Goal: Navigation & Orientation: Find specific page/section

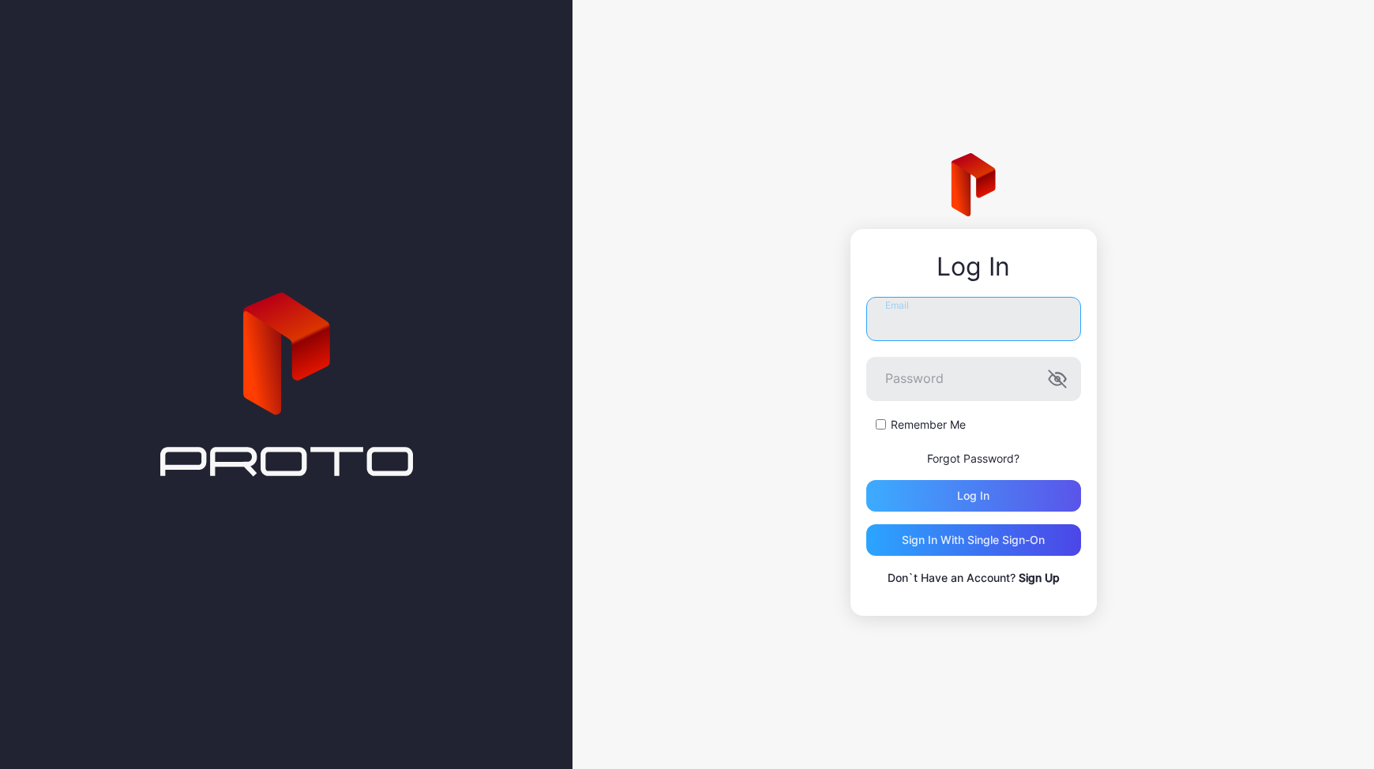
type input "**********"
click at [943, 497] on div "Log in" at bounding box center [973, 496] width 215 height 32
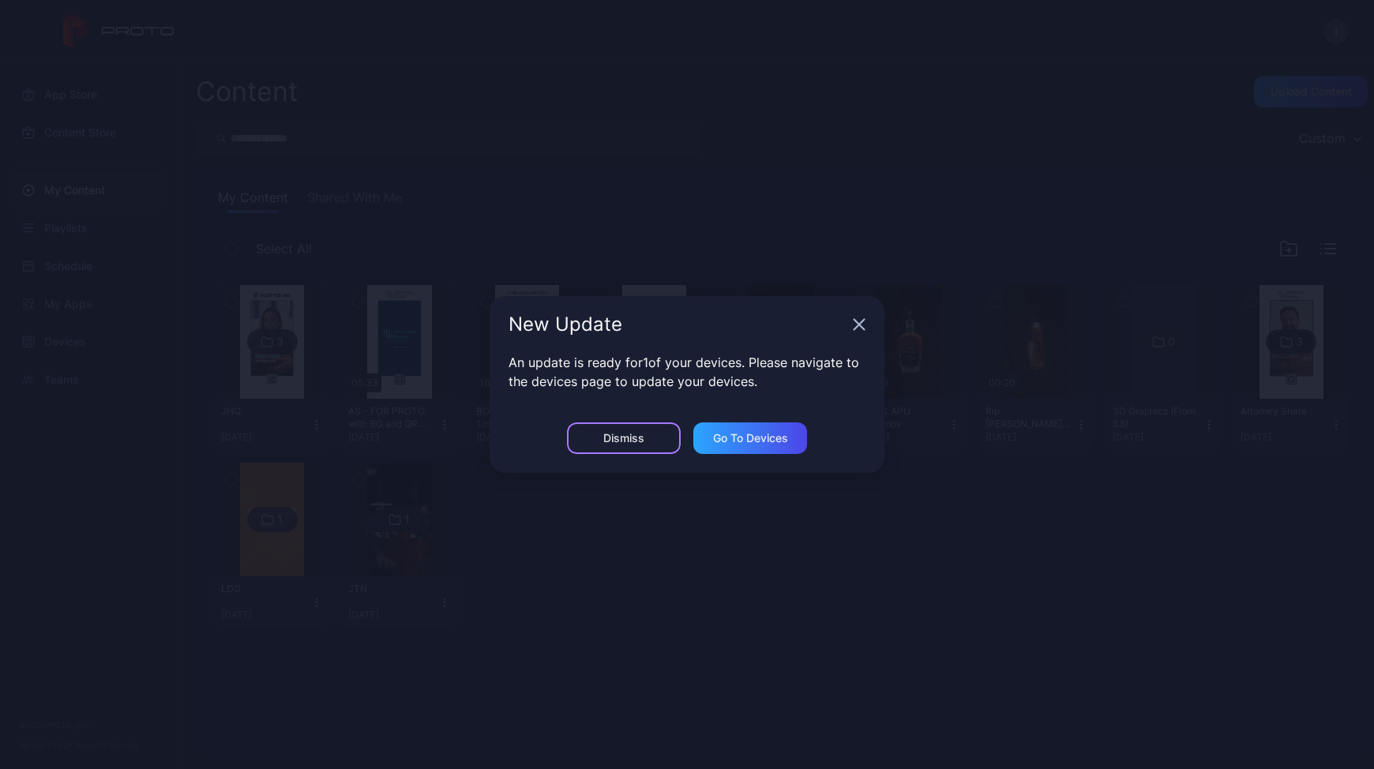
click at [647, 440] on div "Dismiss" at bounding box center [624, 438] width 114 height 32
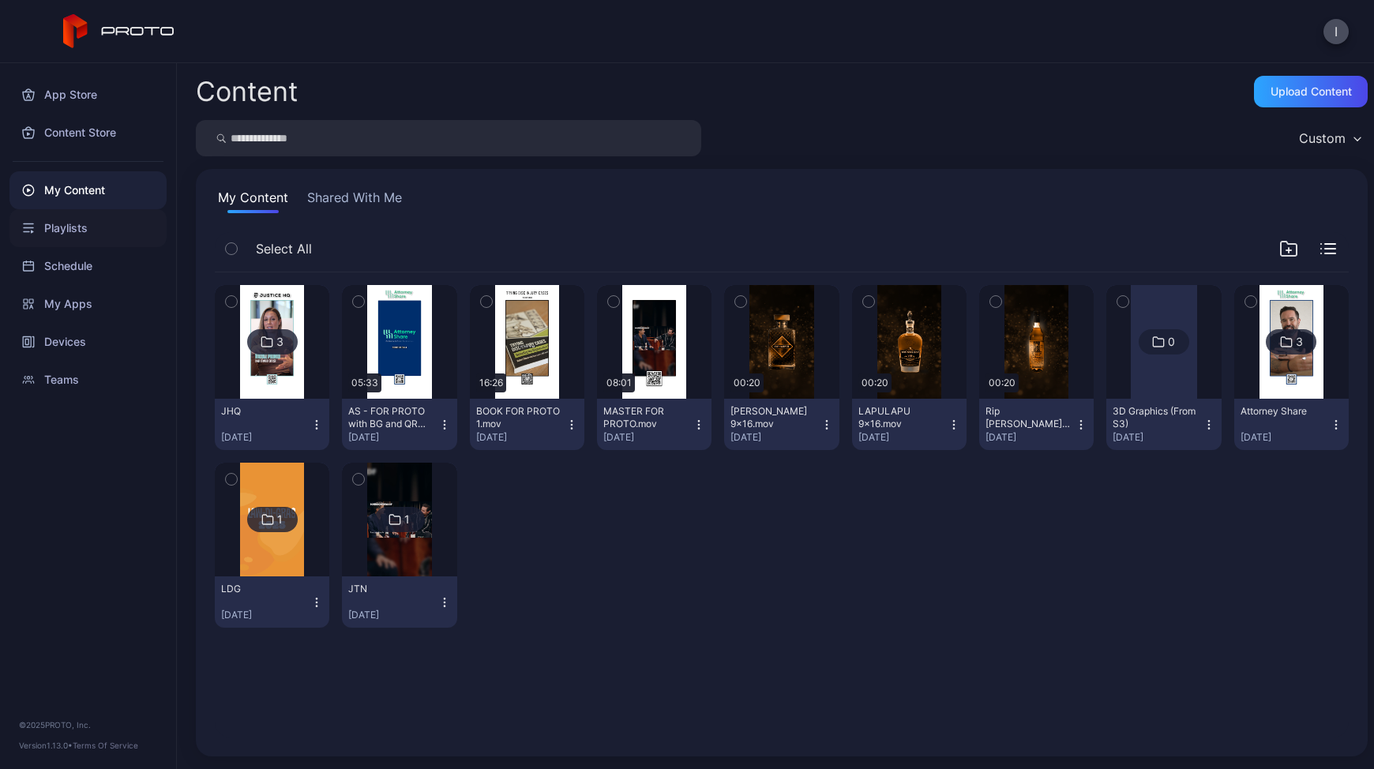
click at [81, 225] on div "Playlists" at bounding box center [87, 228] width 157 height 38
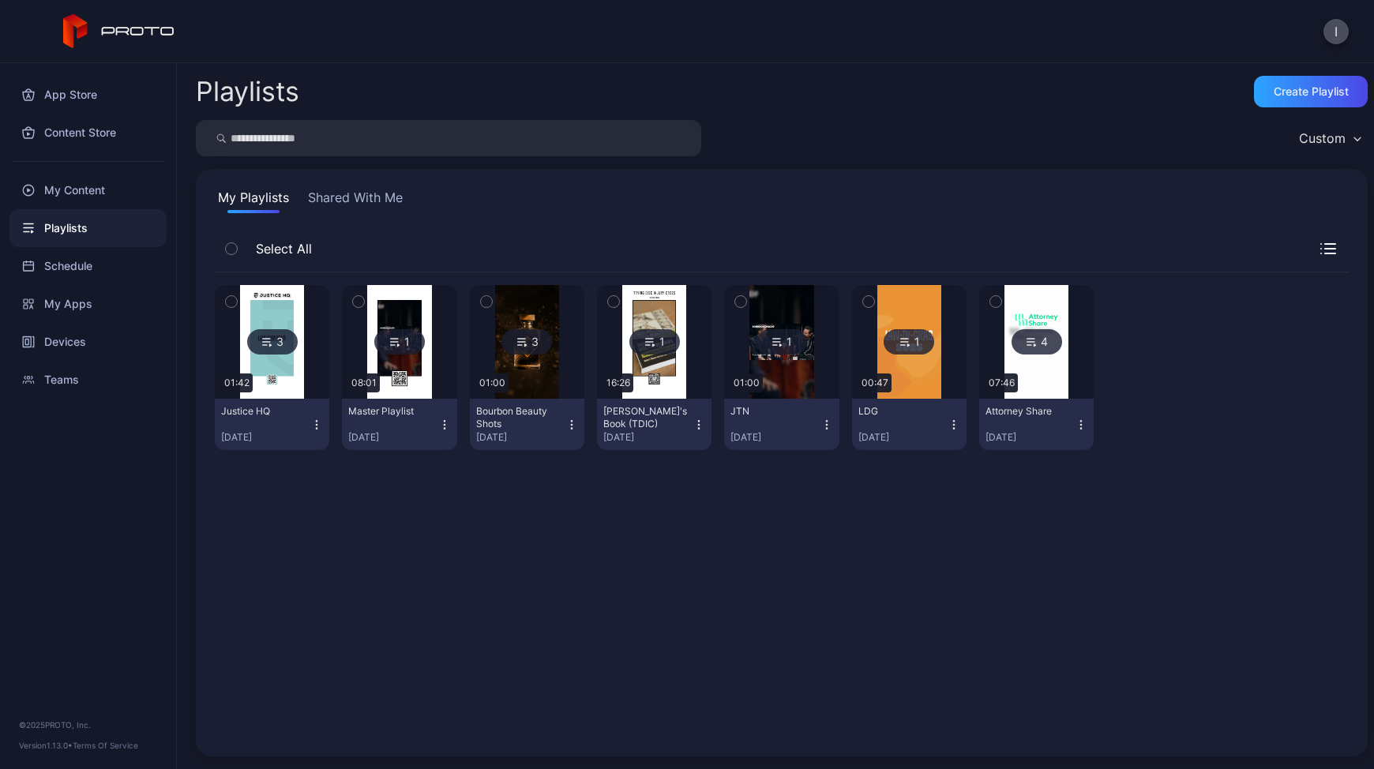
click at [289, 370] on img at bounding box center [272, 342] width 64 height 114
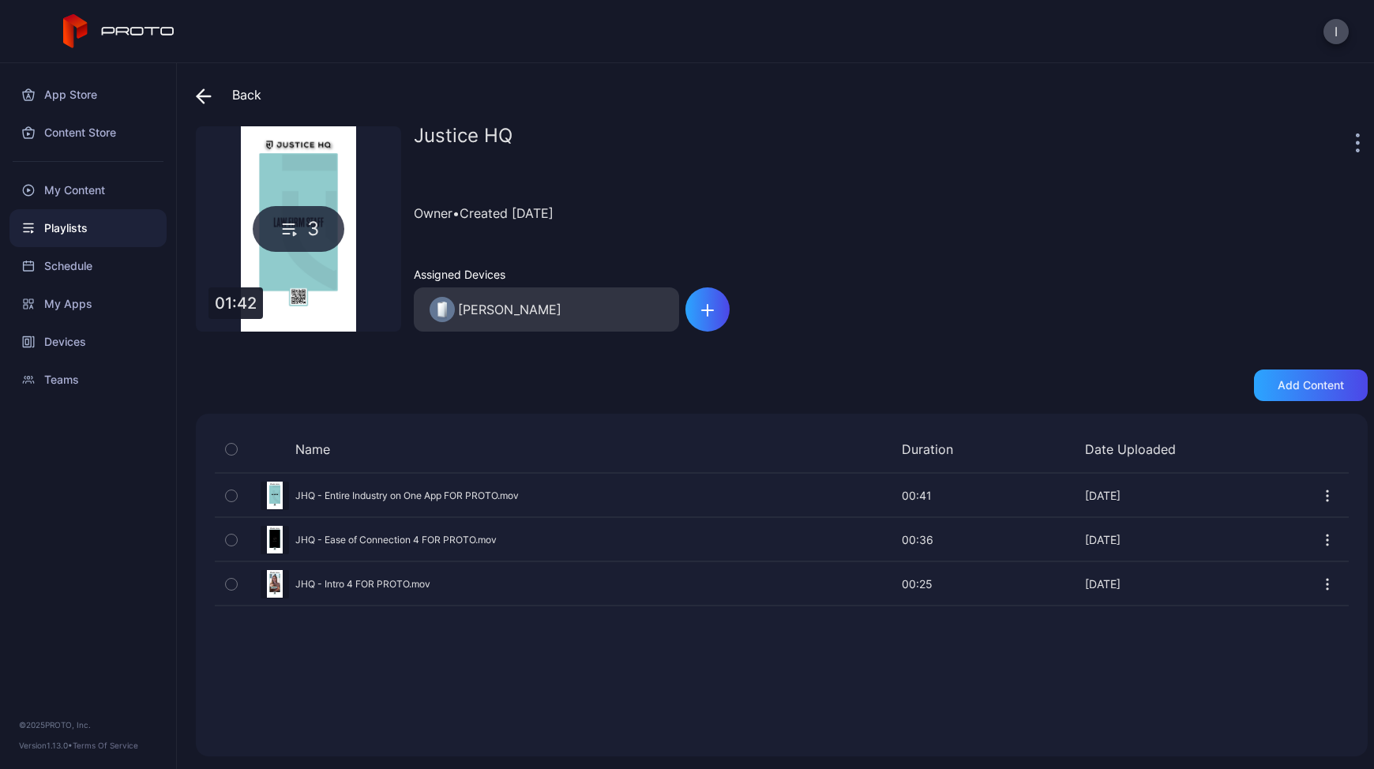
click at [208, 84] on span at bounding box center [208, 95] width 24 height 28
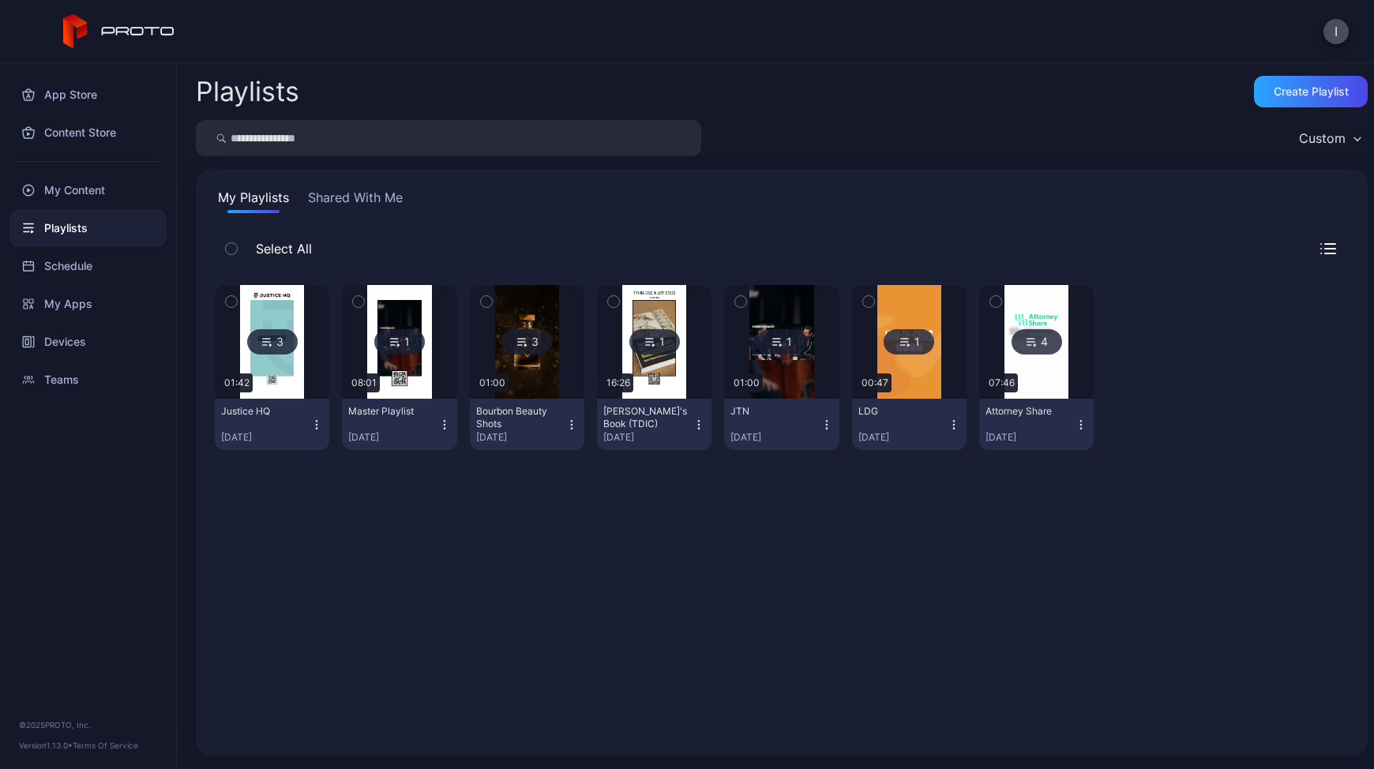
click at [1068, 363] on img at bounding box center [1036, 342] width 64 height 114
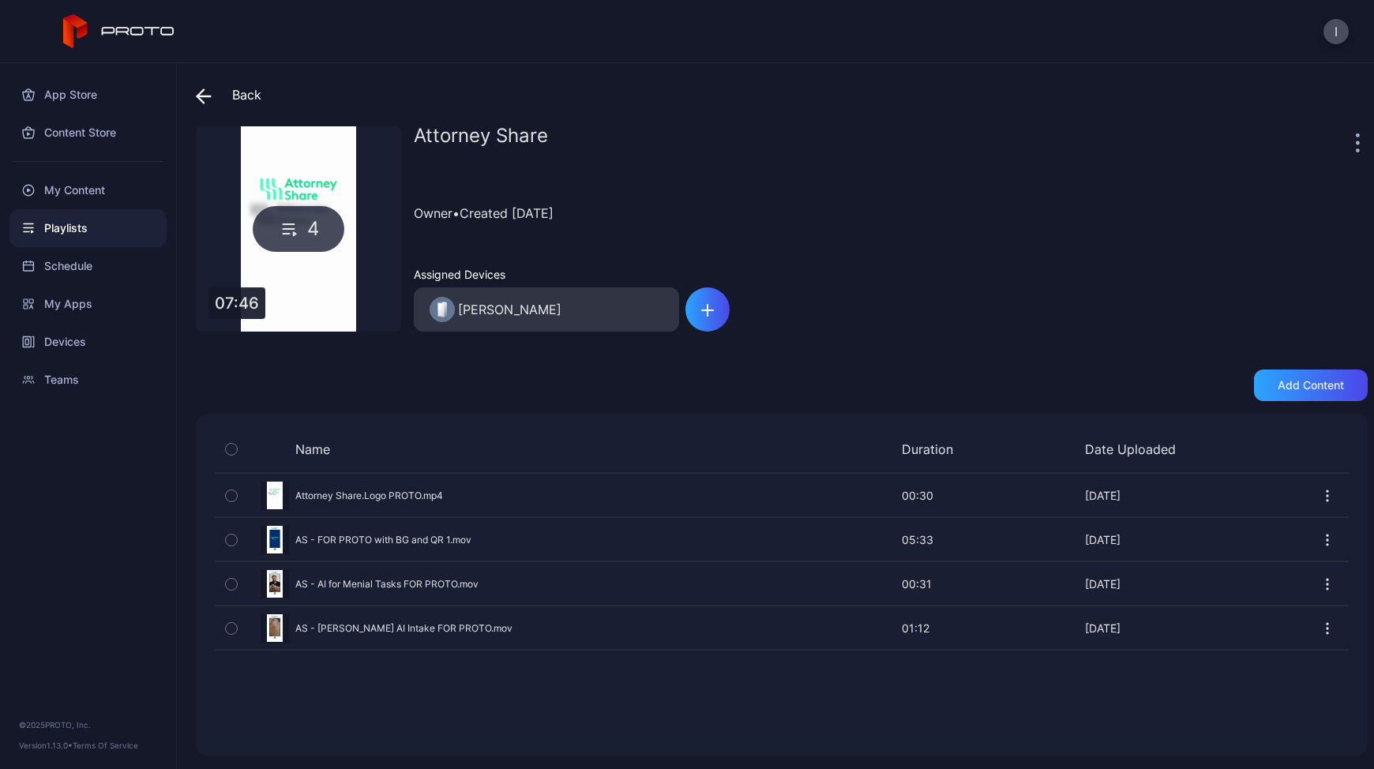
click at [200, 93] on icon at bounding box center [200, 95] width 6 height 13
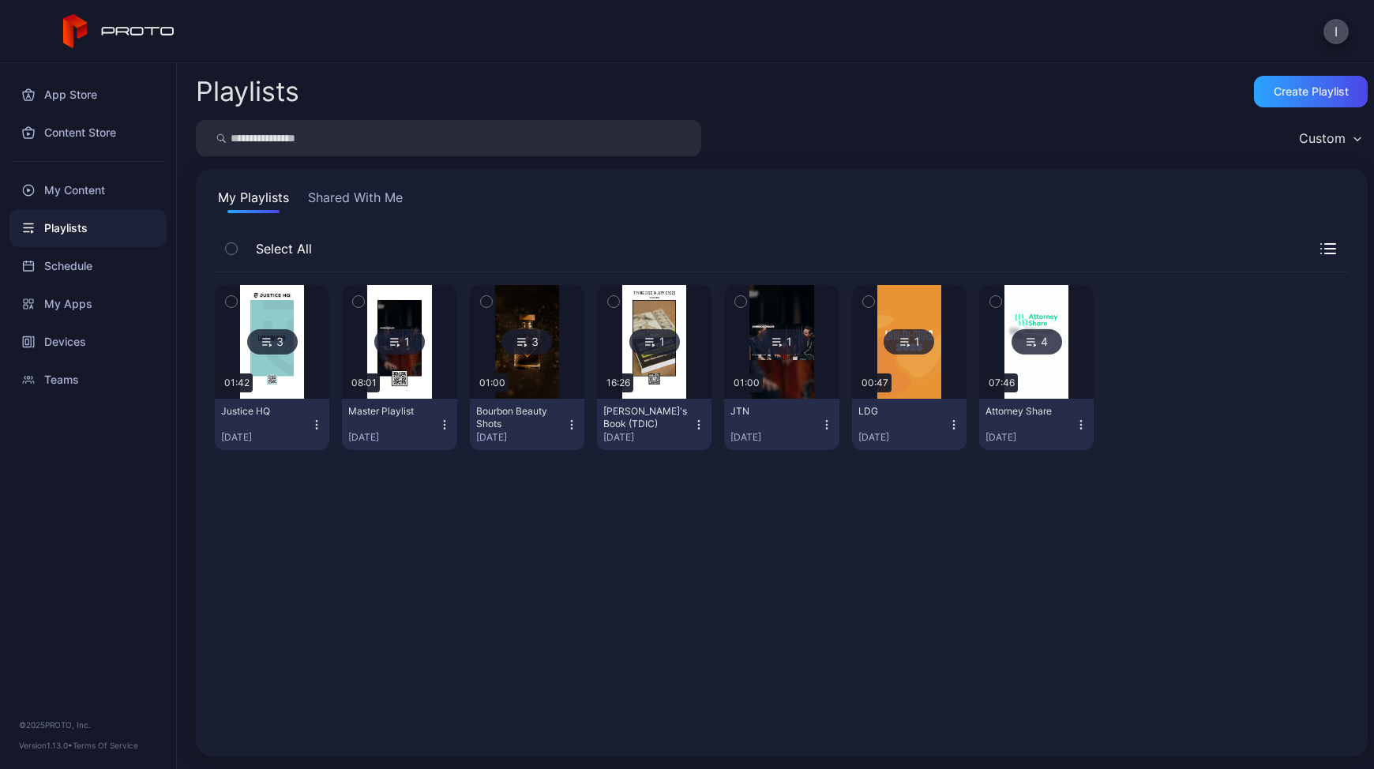
click at [274, 329] on div "3" at bounding box center [272, 341] width 51 height 25
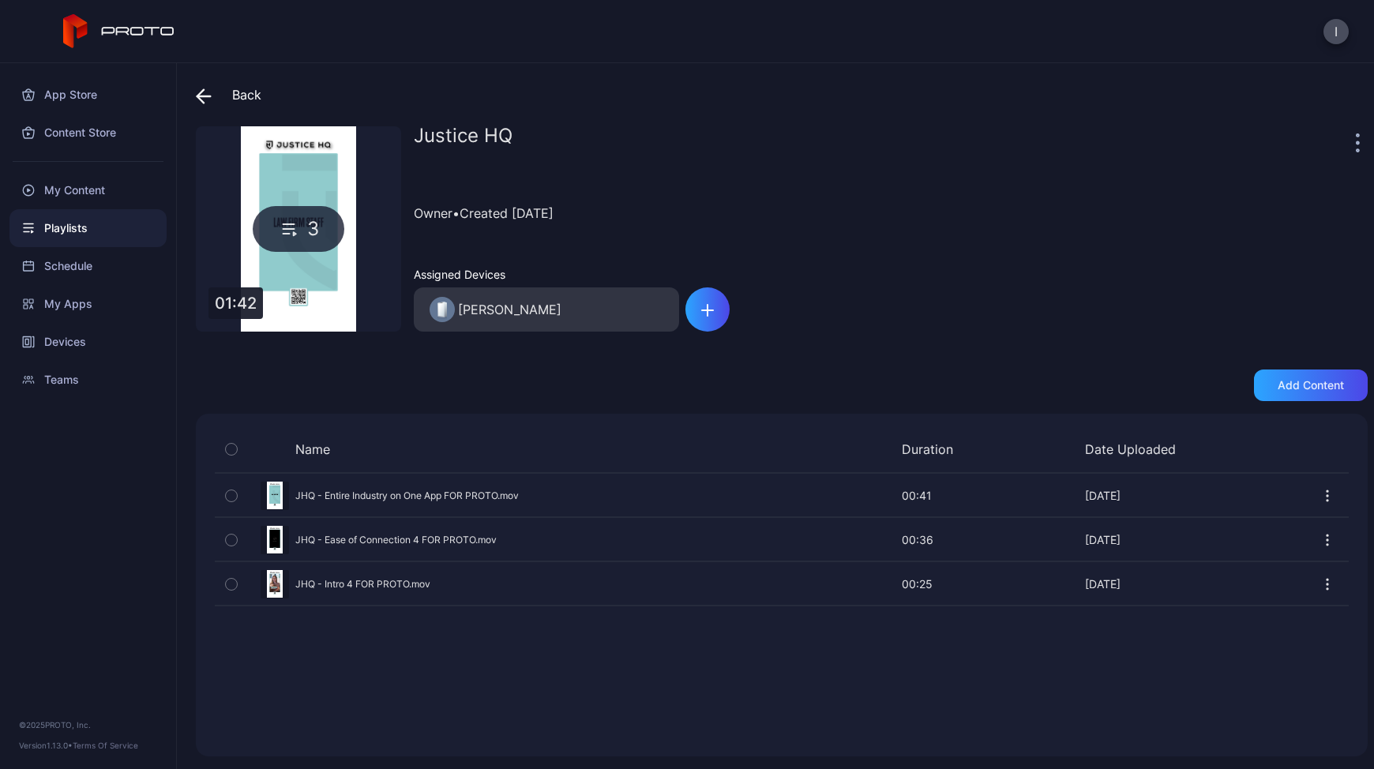
click at [544, 298] on div "[PERSON_NAME]" at bounding box center [532, 309] width 206 height 44
click at [184, 91] on div "Back Justice HQ 3 01:42 Justice HQ Owner • Created [DATE] Assigned Devices [PER…" at bounding box center [775, 416] width 1197 height 706
click at [216, 93] on span at bounding box center [208, 95] width 24 height 28
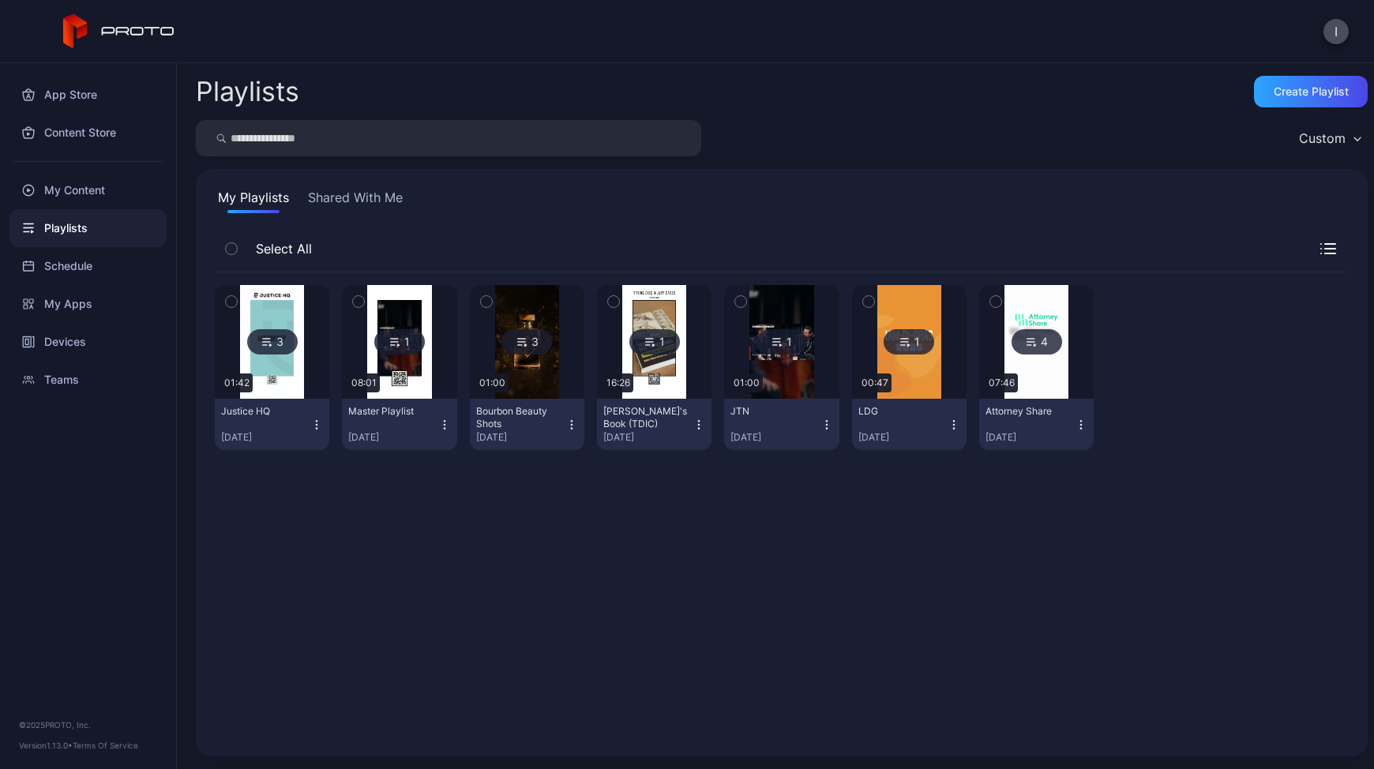
click at [1068, 381] on img at bounding box center [1036, 342] width 64 height 114
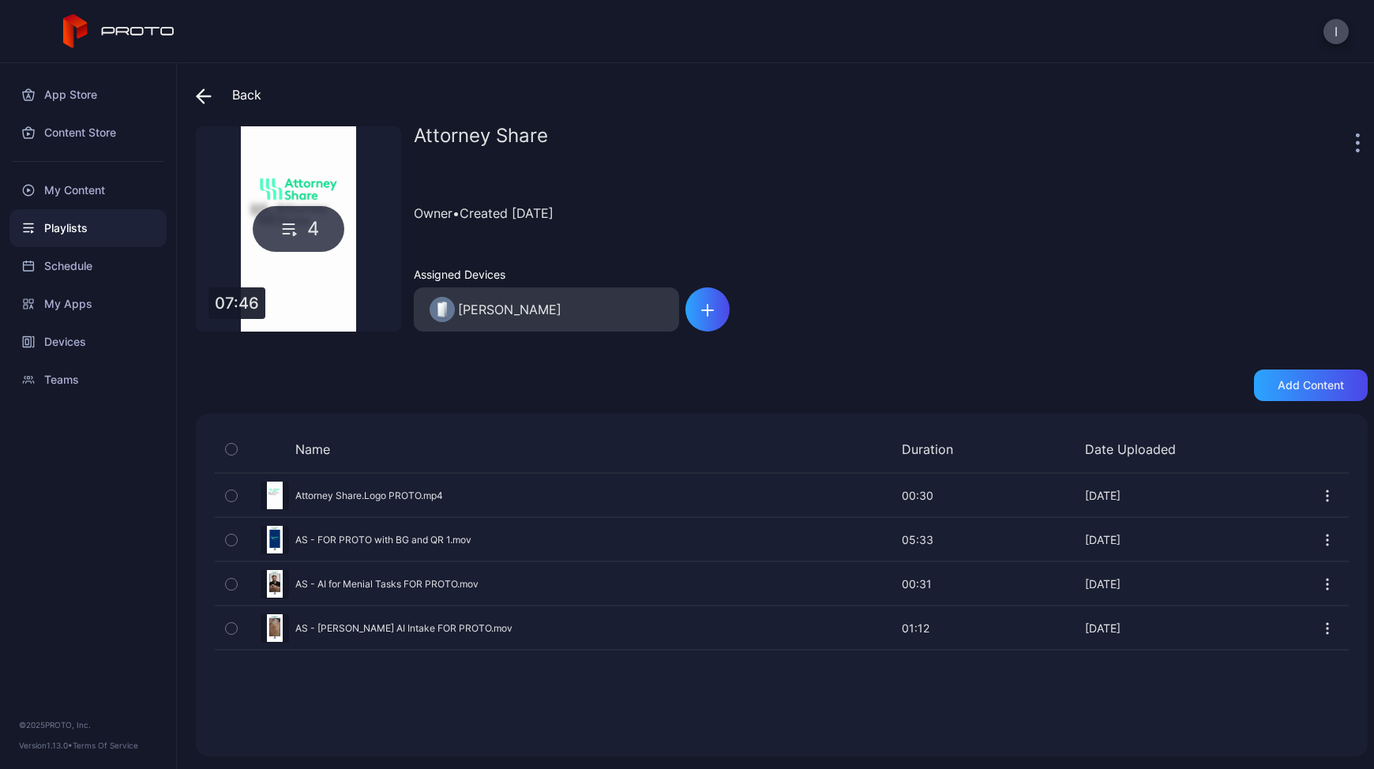
click at [246, 498] on button "button" at bounding box center [231, 495] width 33 height 43
click at [230, 493] on icon "button" at bounding box center [231, 495] width 13 height 17
click at [212, 90] on span at bounding box center [208, 95] width 24 height 28
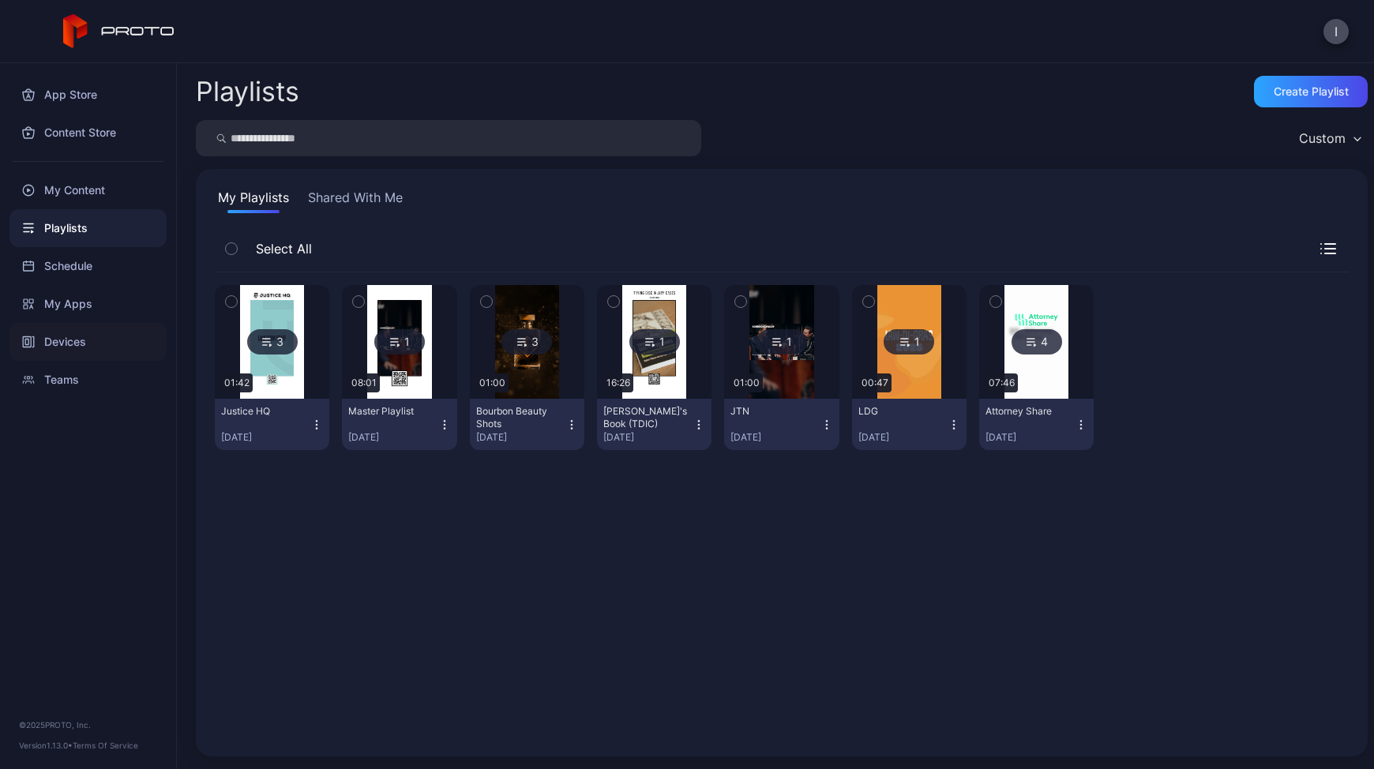
click at [55, 343] on div "Devices" at bounding box center [87, 342] width 157 height 38
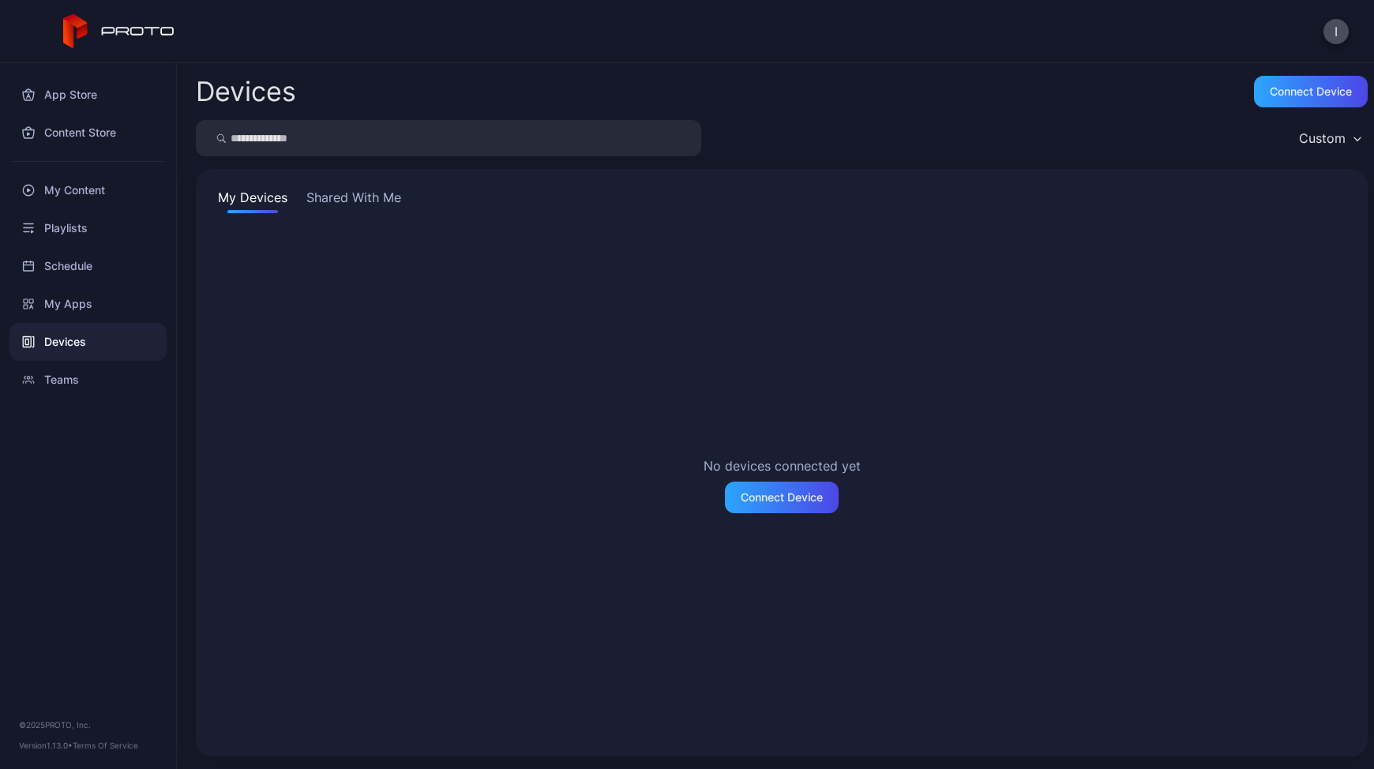
click at [329, 196] on button "Shared With Me" at bounding box center [353, 200] width 101 height 25
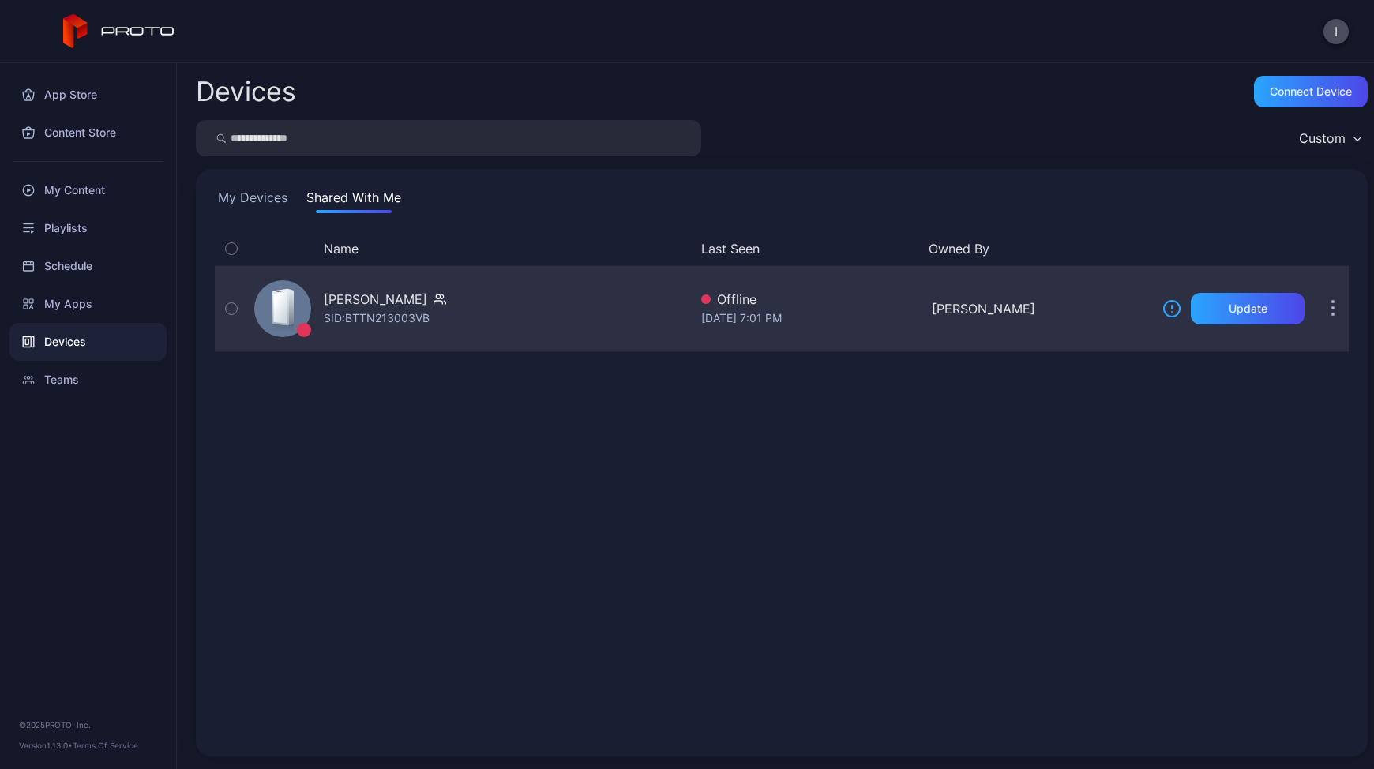
click at [372, 317] on div "SID: BTTN213003VB" at bounding box center [377, 318] width 106 height 19
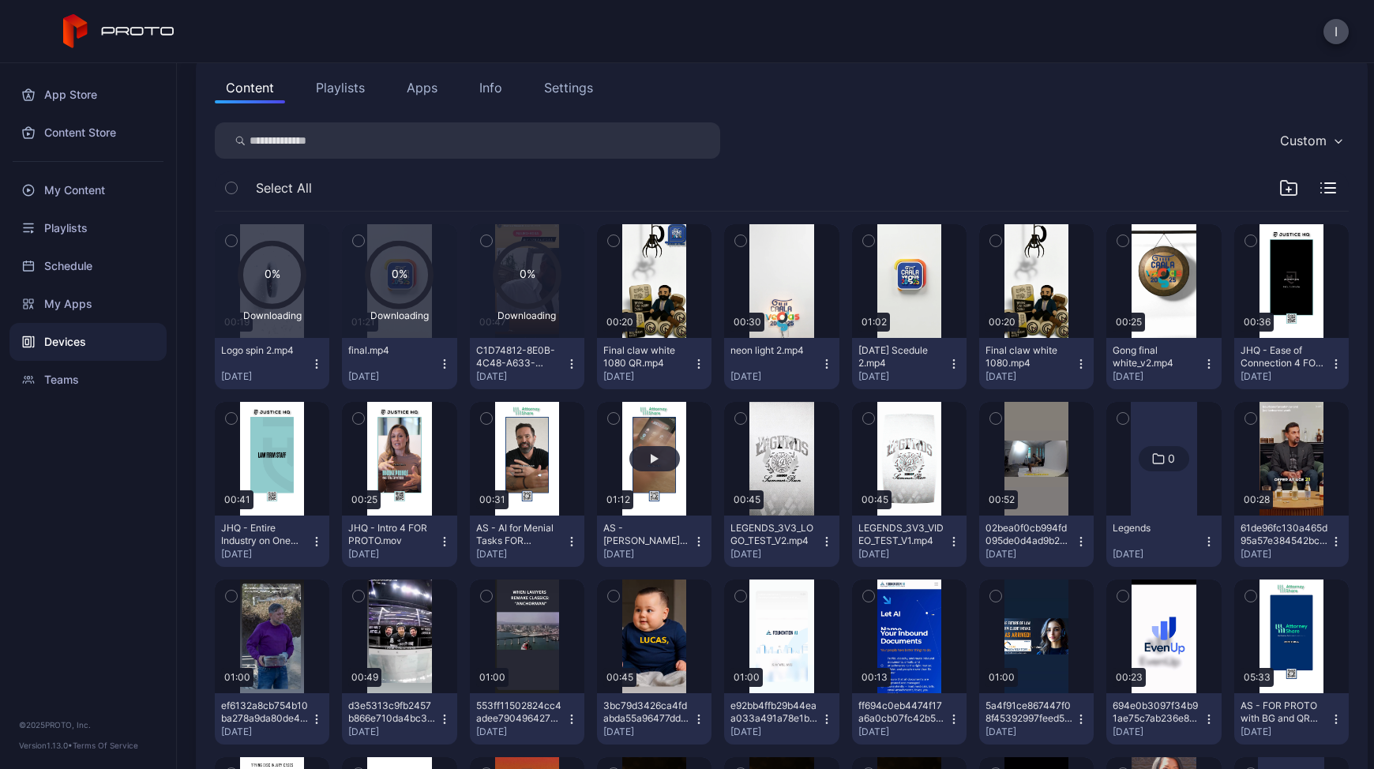
scroll to position [173, 0]
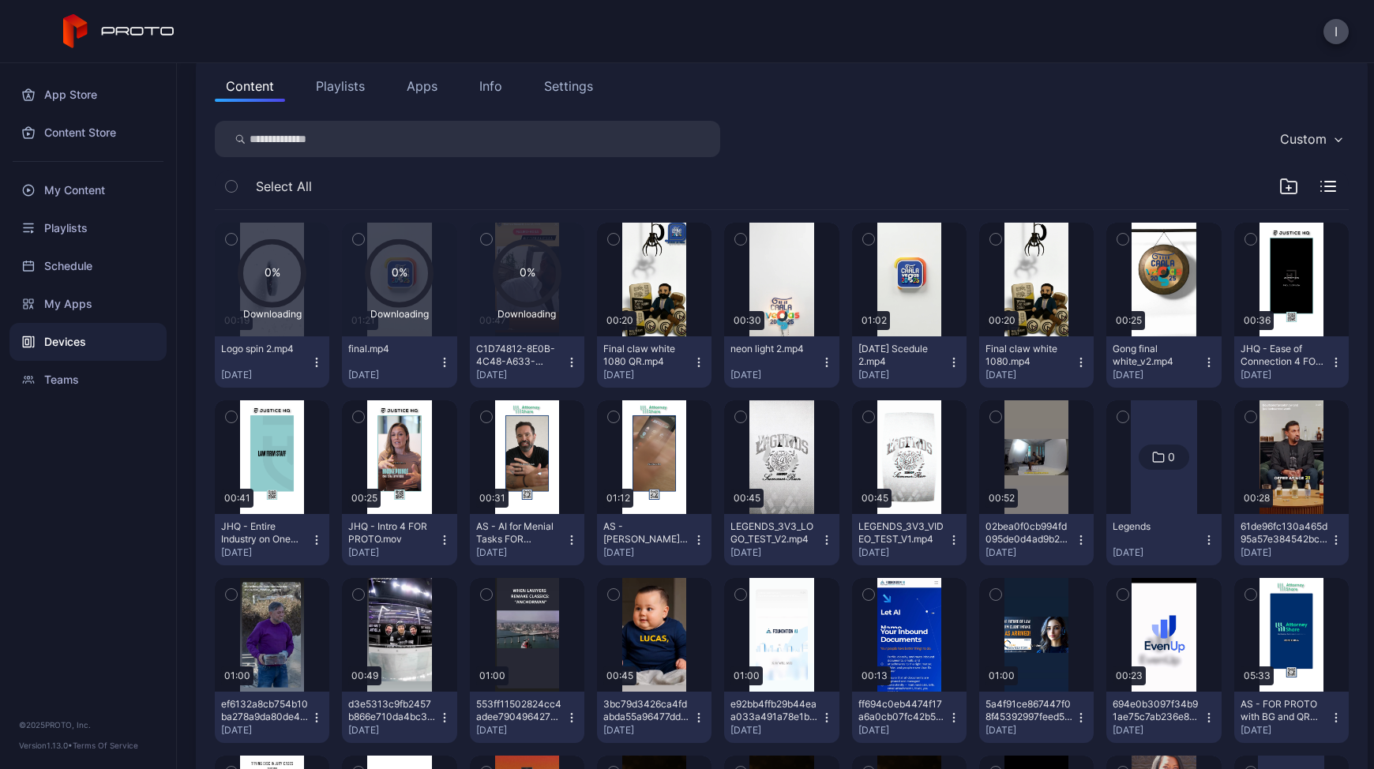
click at [492, 416] on icon "button" at bounding box center [486, 416] width 11 height 17
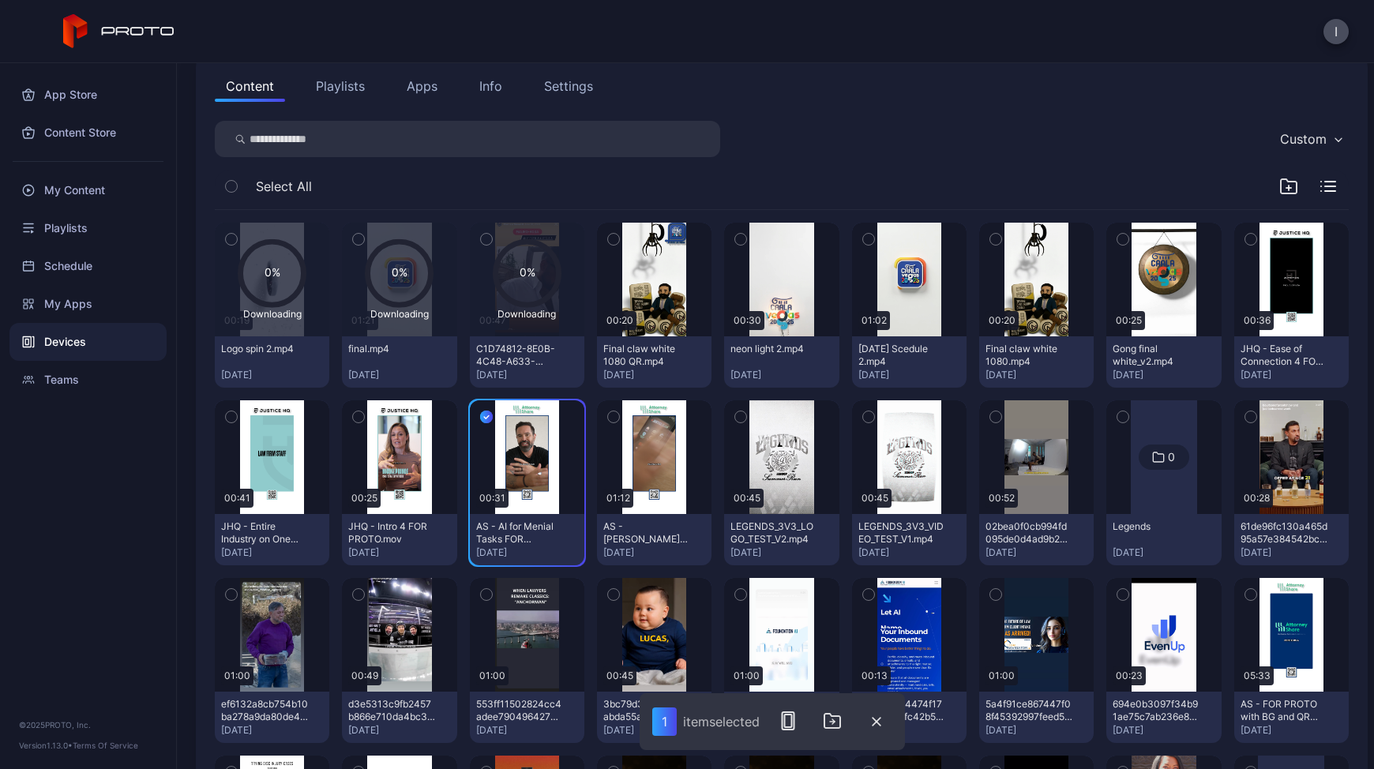
click at [489, 416] on icon "button" at bounding box center [486, 417] width 5 height 3
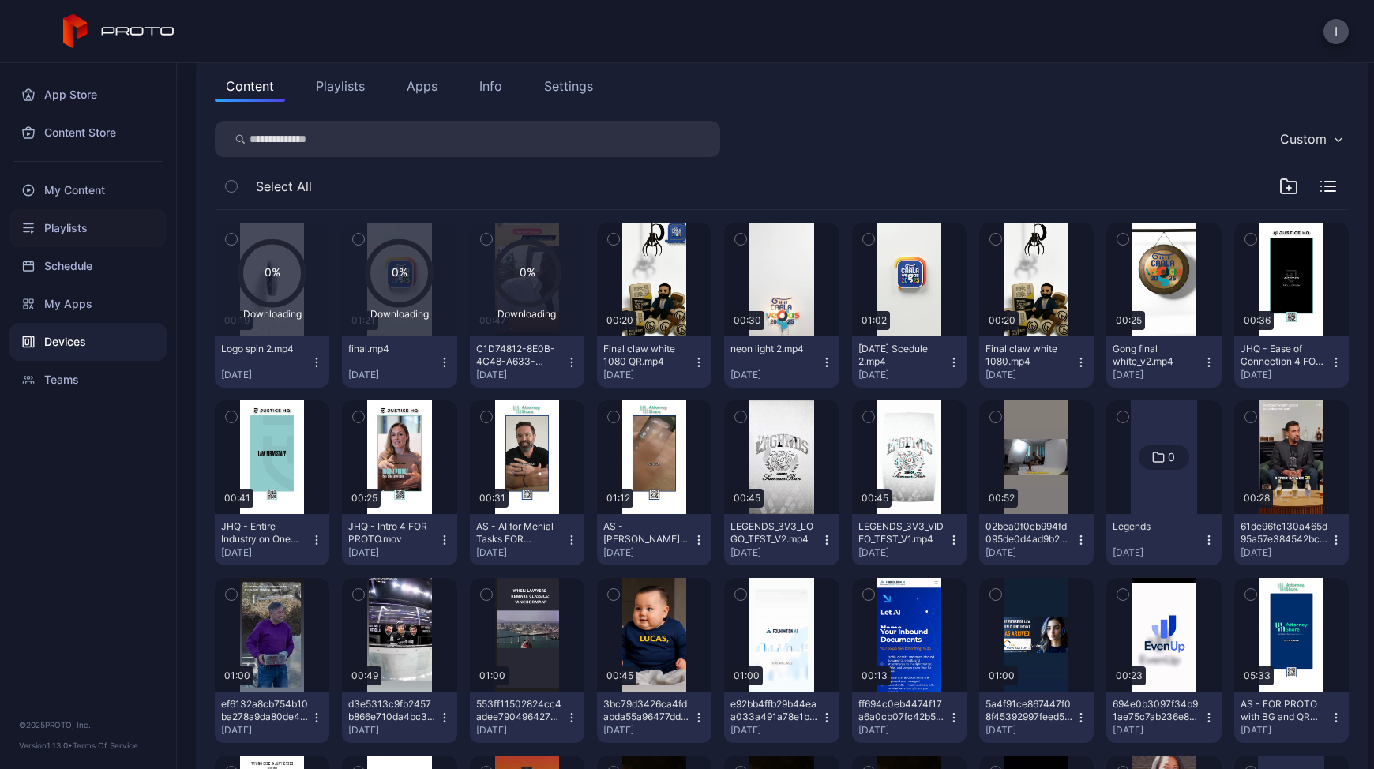
click at [66, 223] on div "Playlists" at bounding box center [87, 228] width 157 height 38
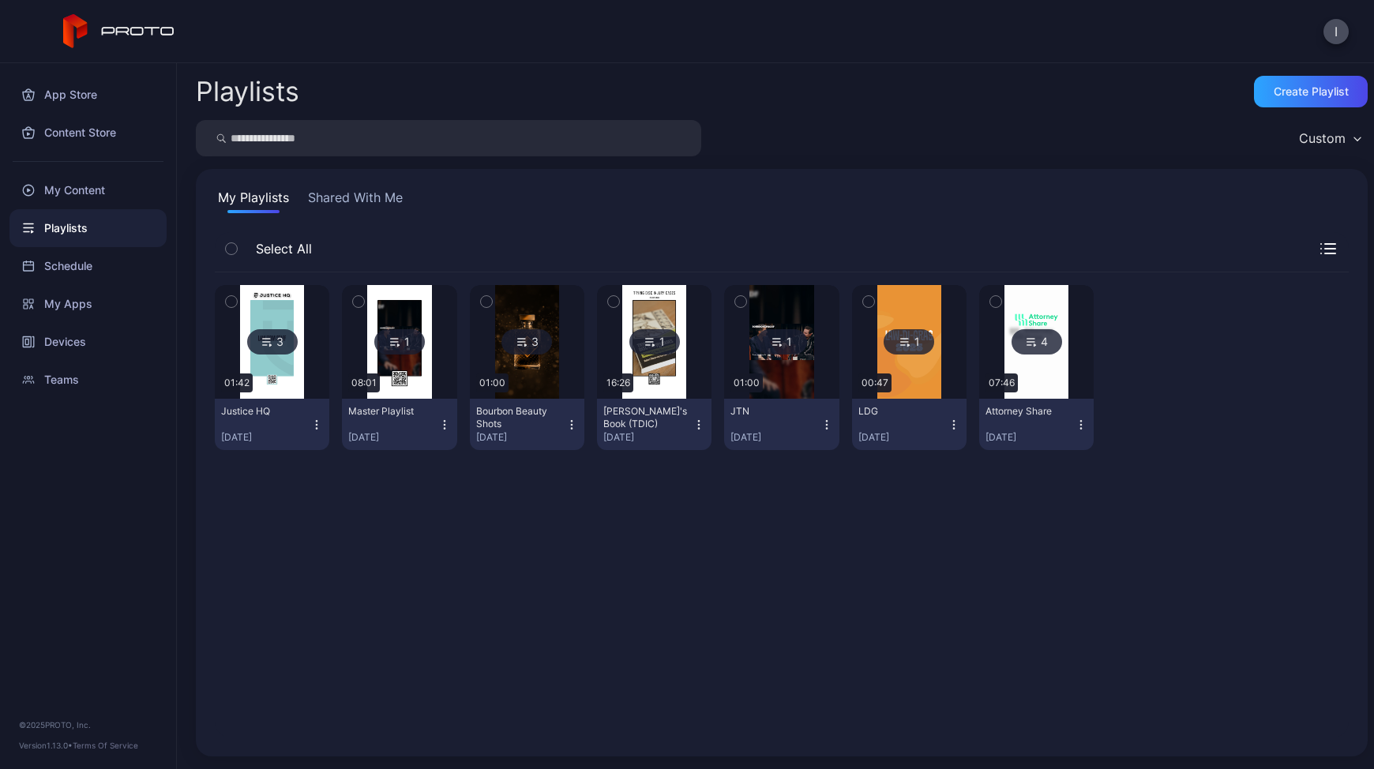
click at [222, 292] on button "button" at bounding box center [231, 301] width 33 height 33
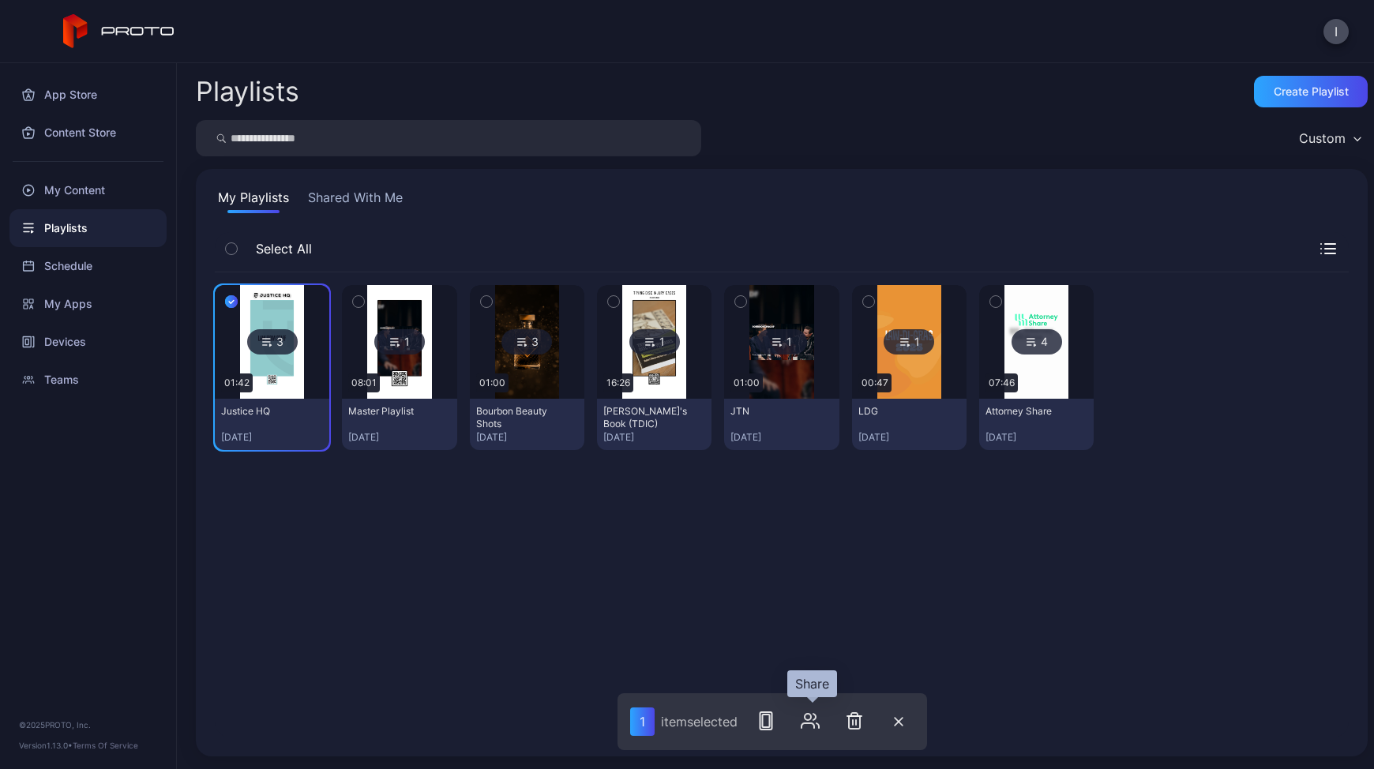
click at [807, 725] on icon "button" at bounding box center [810, 720] width 19 height 19
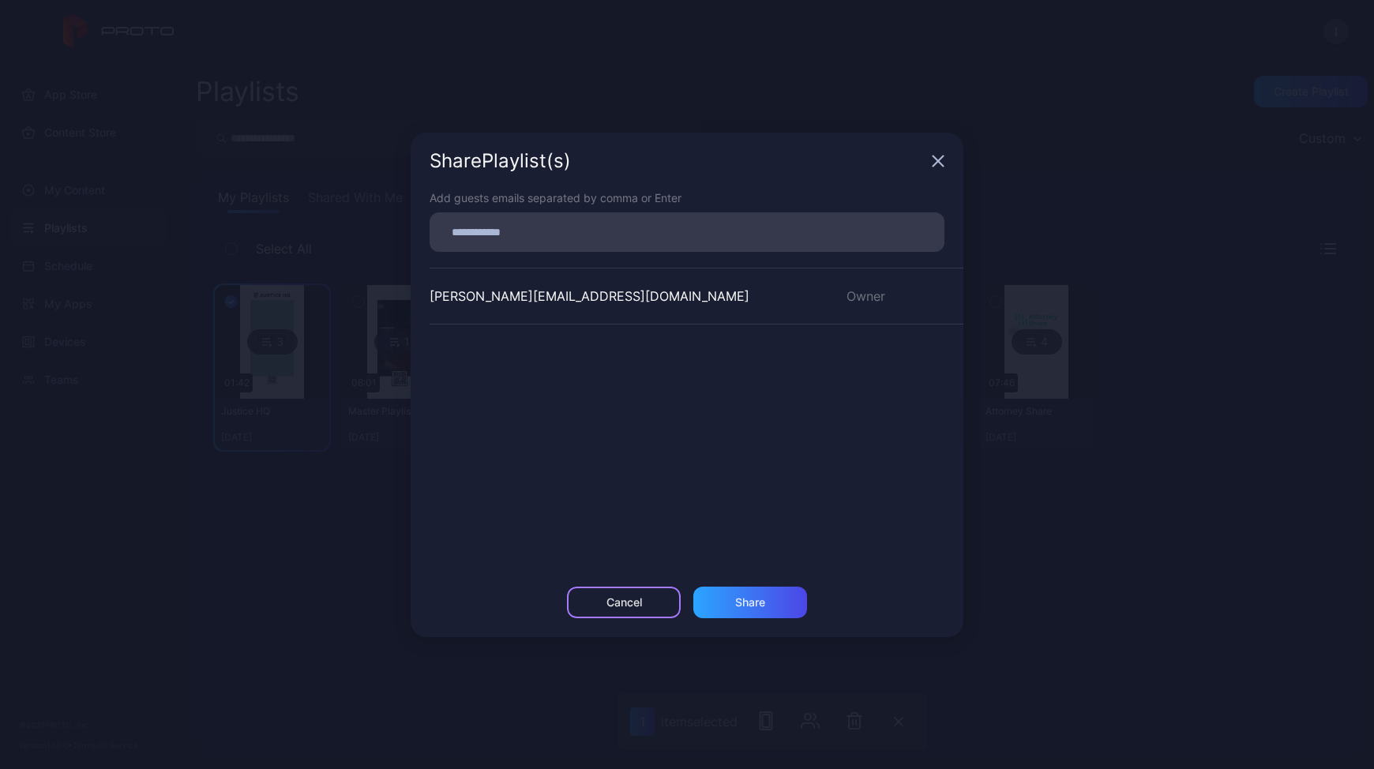
click at [614, 600] on div "Cancel" at bounding box center [624, 602] width 36 height 13
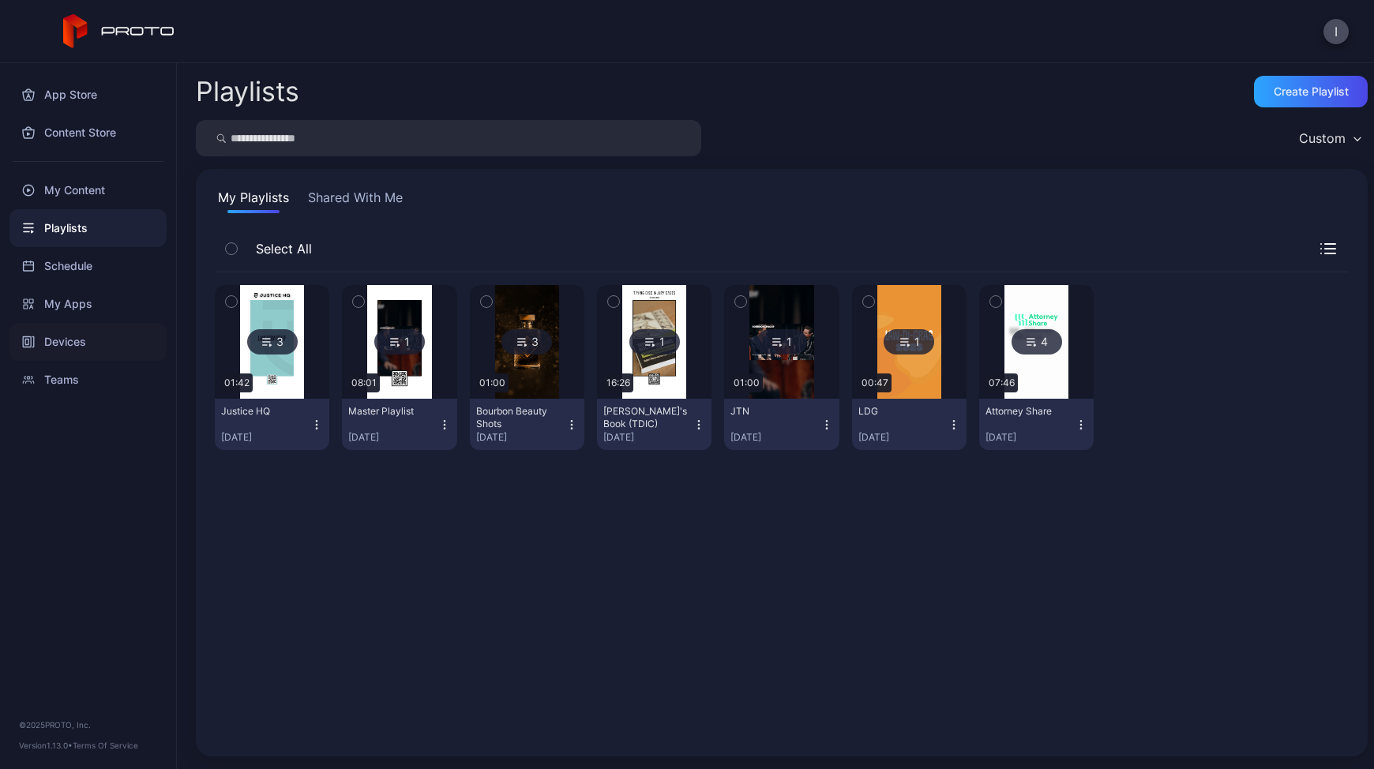
click at [65, 341] on div "Devices" at bounding box center [87, 342] width 157 height 38
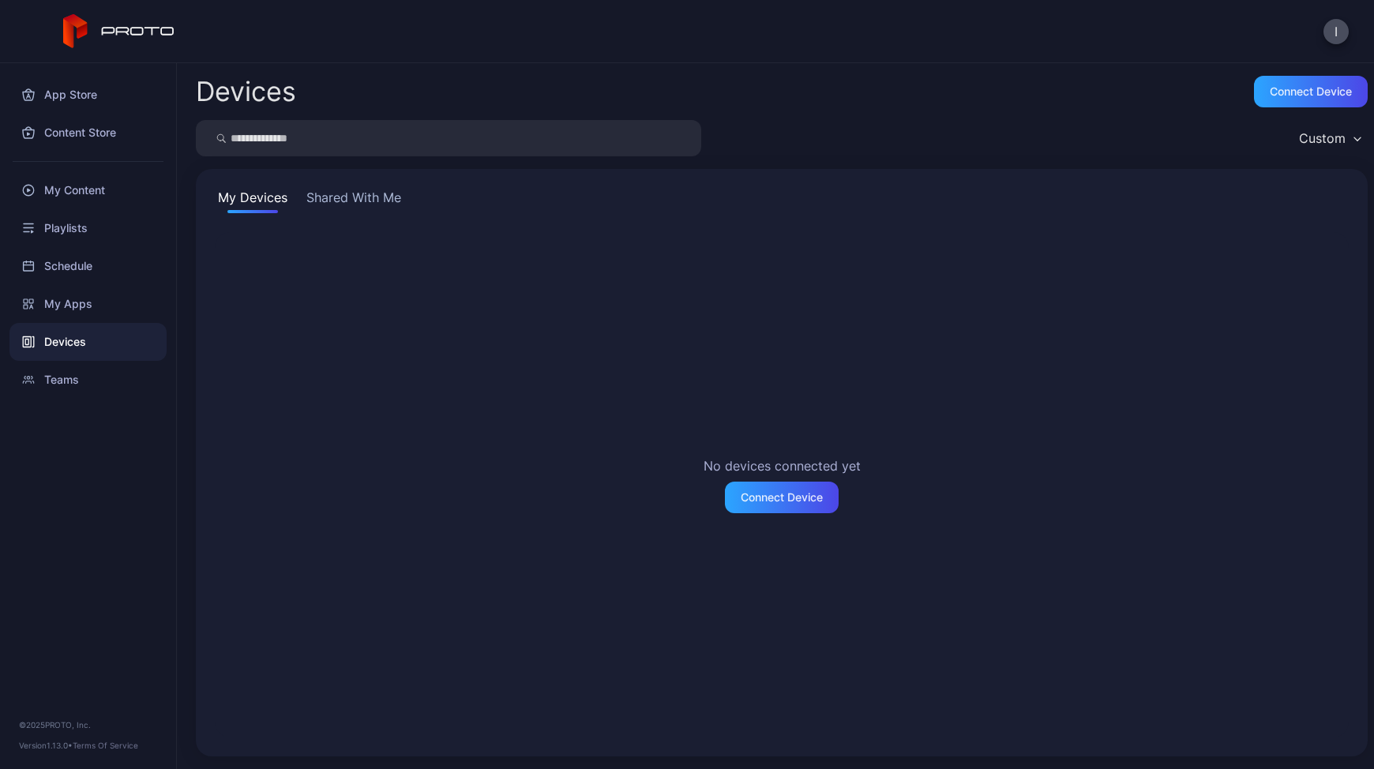
click at [362, 204] on button "Shared With Me" at bounding box center [353, 200] width 101 height 25
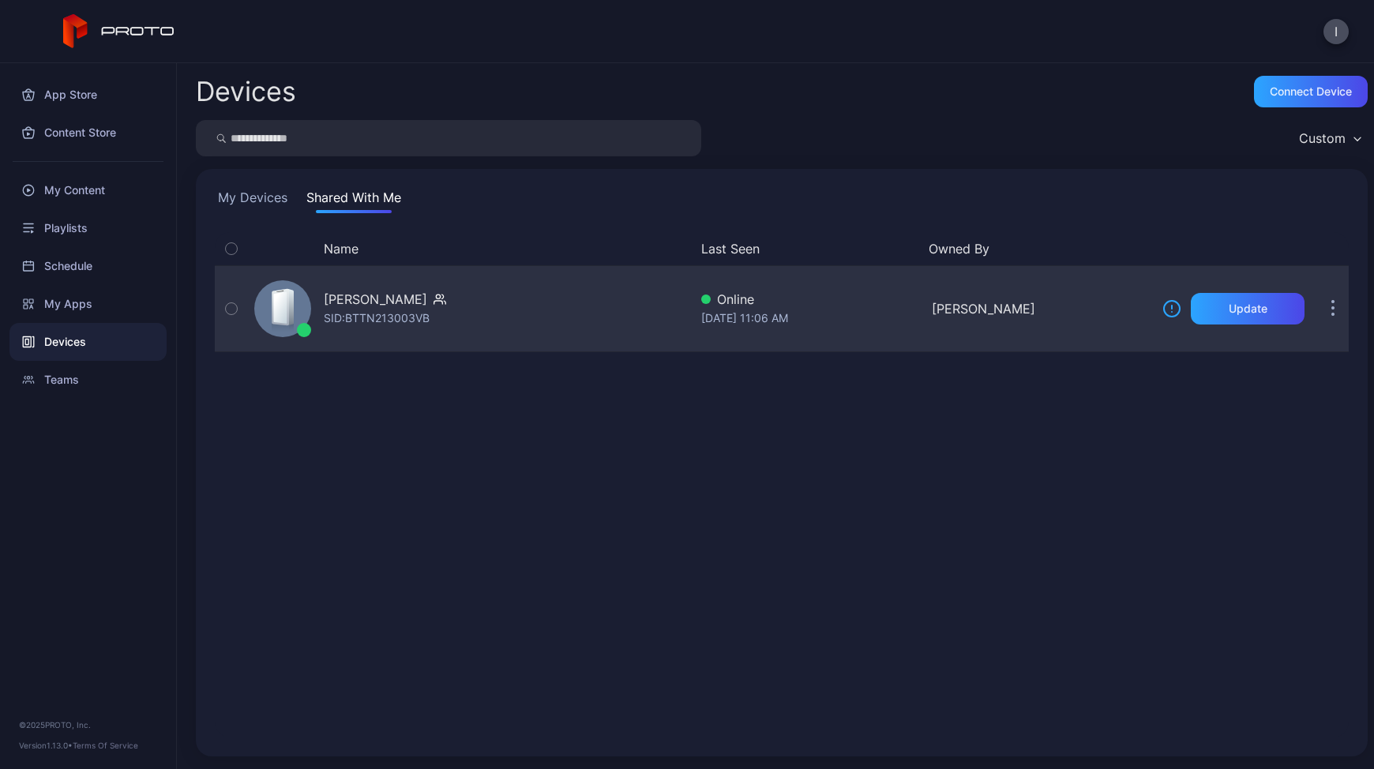
click at [441, 310] on div "[PERSON_NAME] [PERSON_NAME]: BTTN213003VB" at bounding box center [468, 308] width 441 height 79
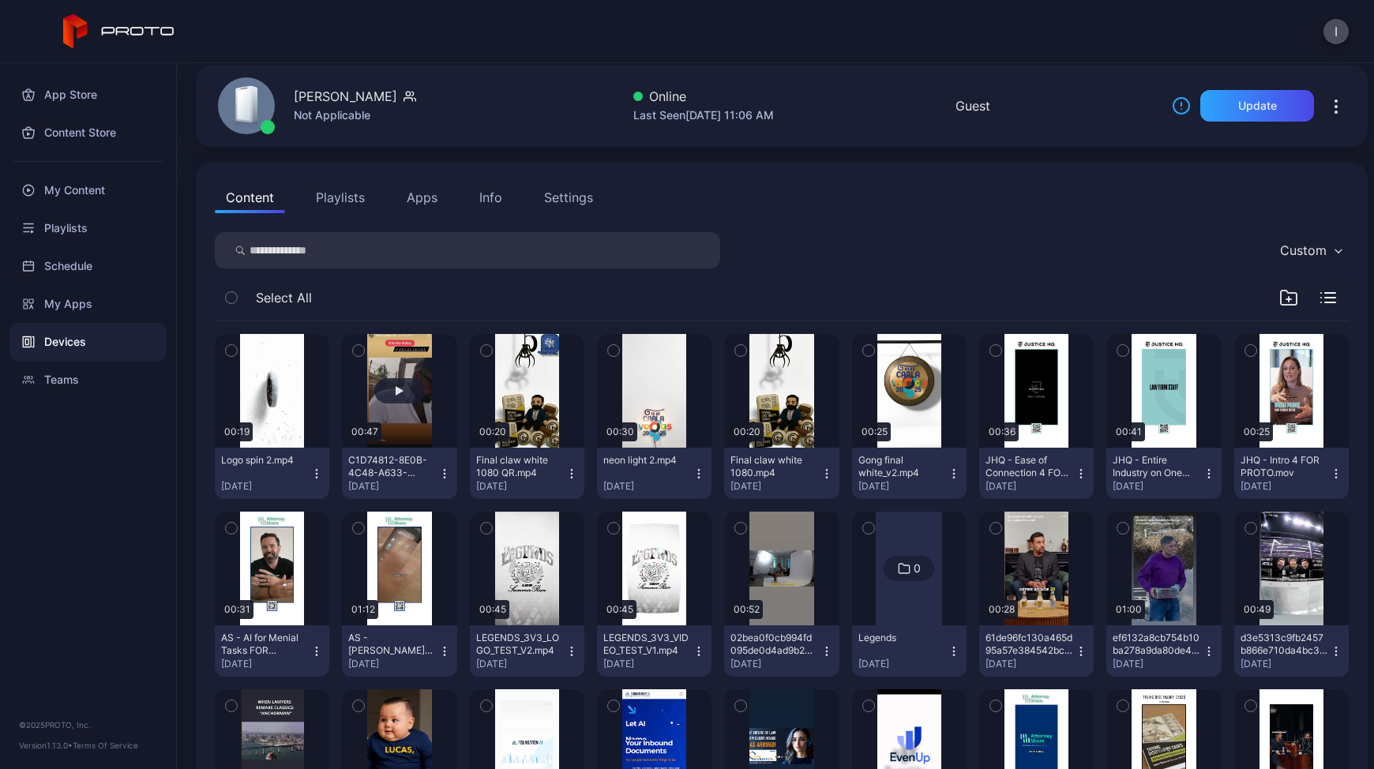
scroll to position [82, 0]
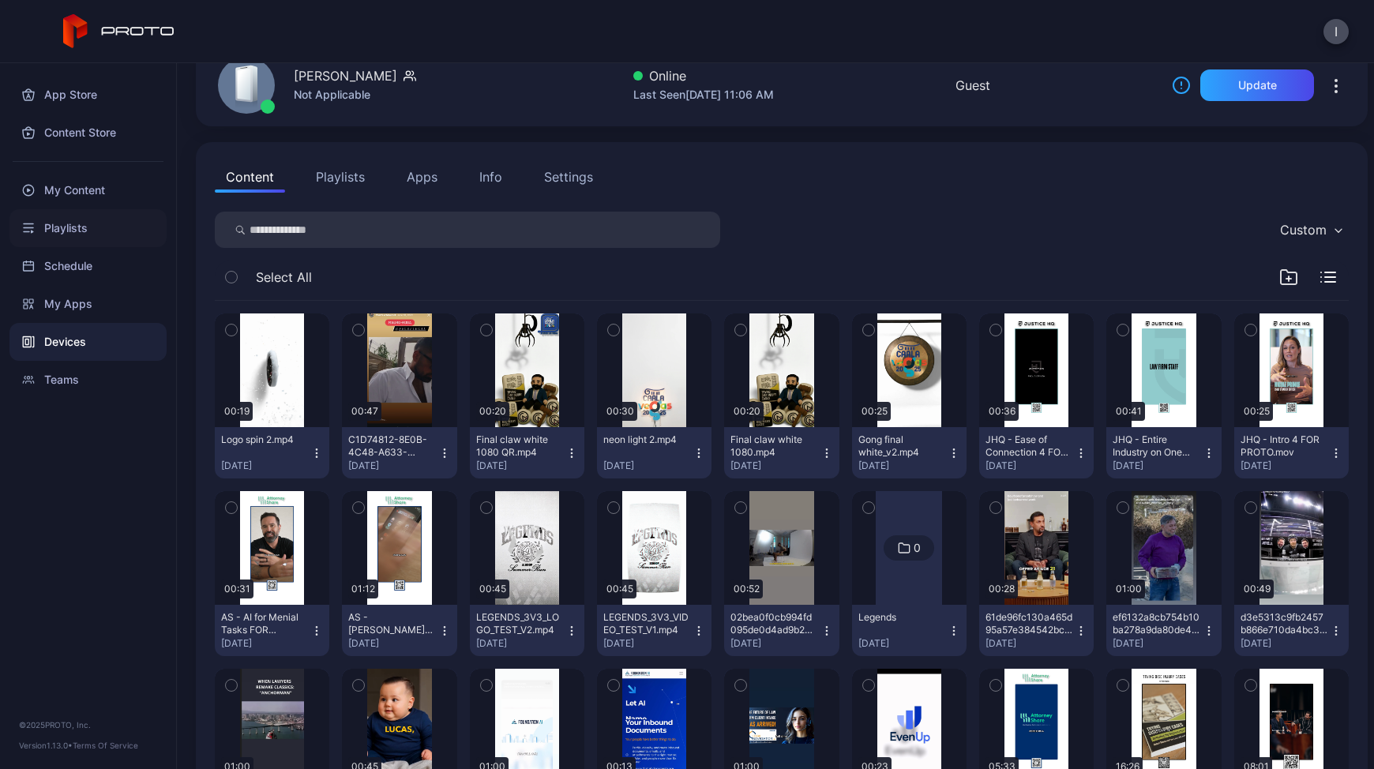
click at [76, 227] on div "Playlists" at bounding box center [87, 228] width 157 height 38
